Goal: Task Accomplishment & Management: Manage account settings

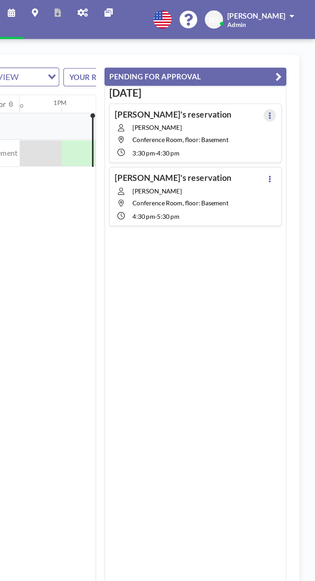
click at [288, 71] on icon at bounding box center [287, 71] width 3 height 4
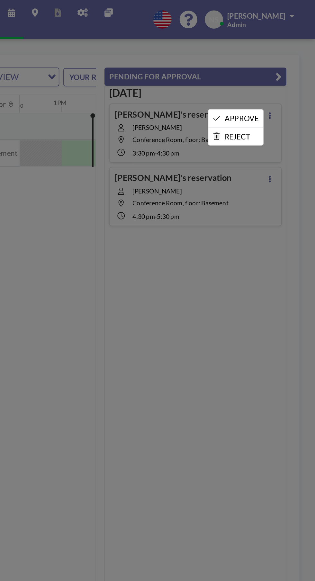
click at [278, 69] on li "APPROVE" at bounding box center [266, 73] width 34 height 11
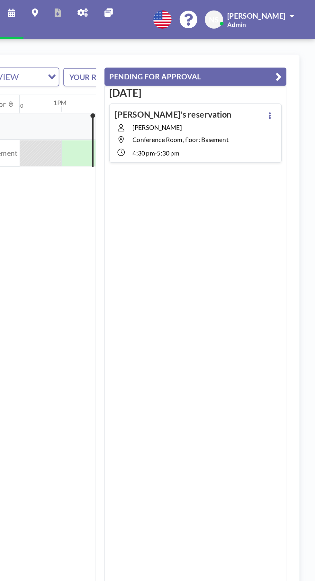
click at [289, 70] on button at bounding box center [287, 71] width 8 height 8
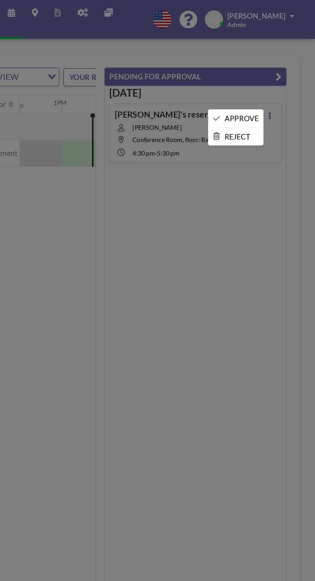
click at [277, 70] on li "APPROVE" at bounding box center [266, 73] width 34 height 11
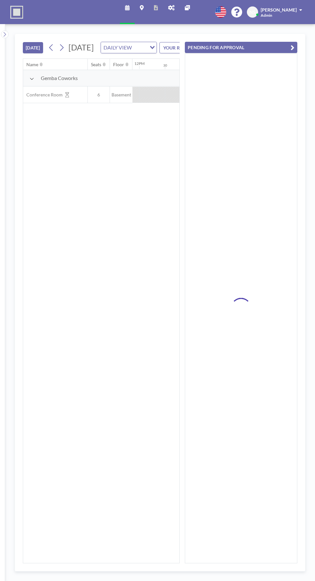
scroll to position [0, 643]
